Goal: Information Seeking & Learning: Find specific fact

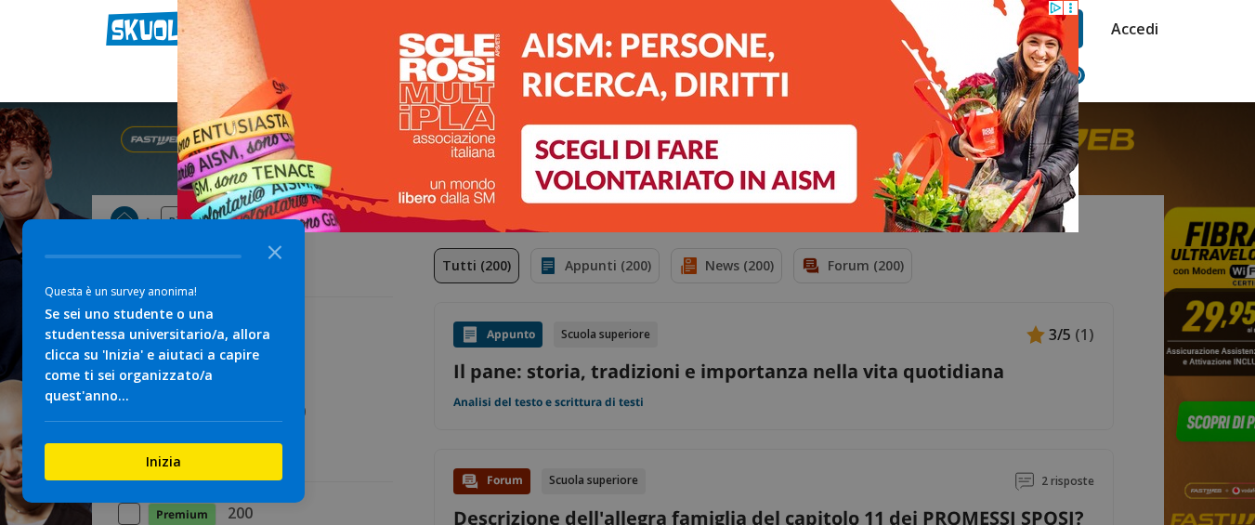
type input "scultura donna cha fa il pane egizi"
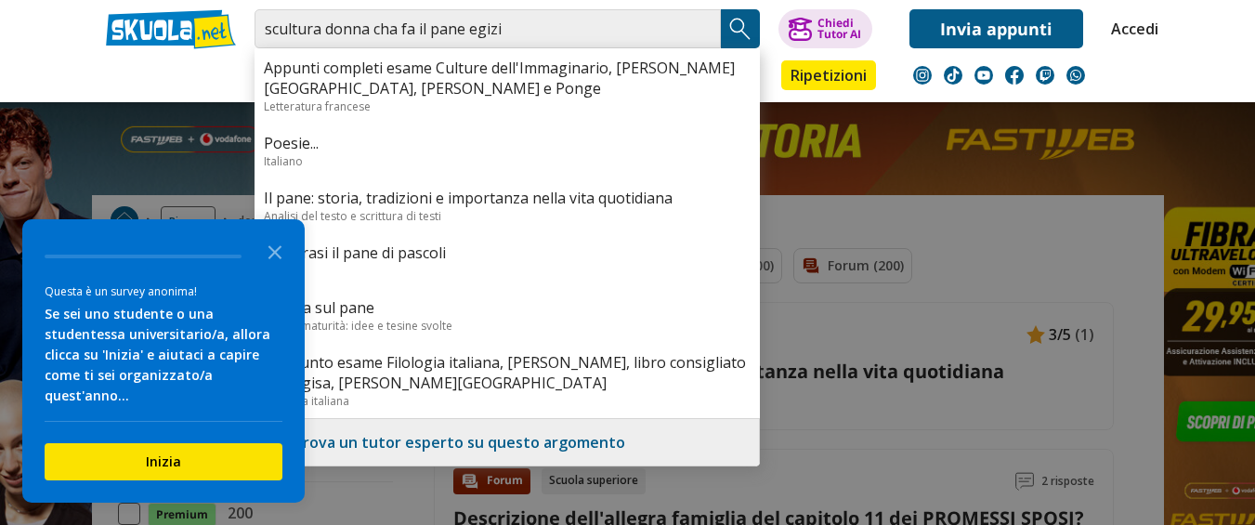
click at [514, 36] on input "scultura donna cha fa il pane egizi" at bounding box center [487, 28] width 466 height 39
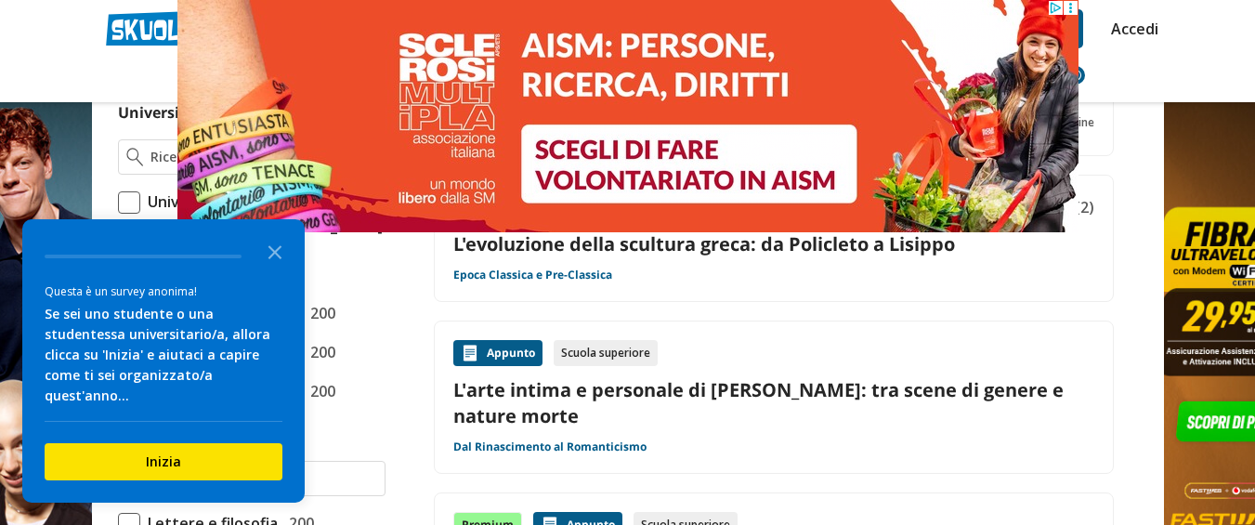
scroll to position [812, 0]
